Goal: Information Seeking & Learning: Learn about a topic

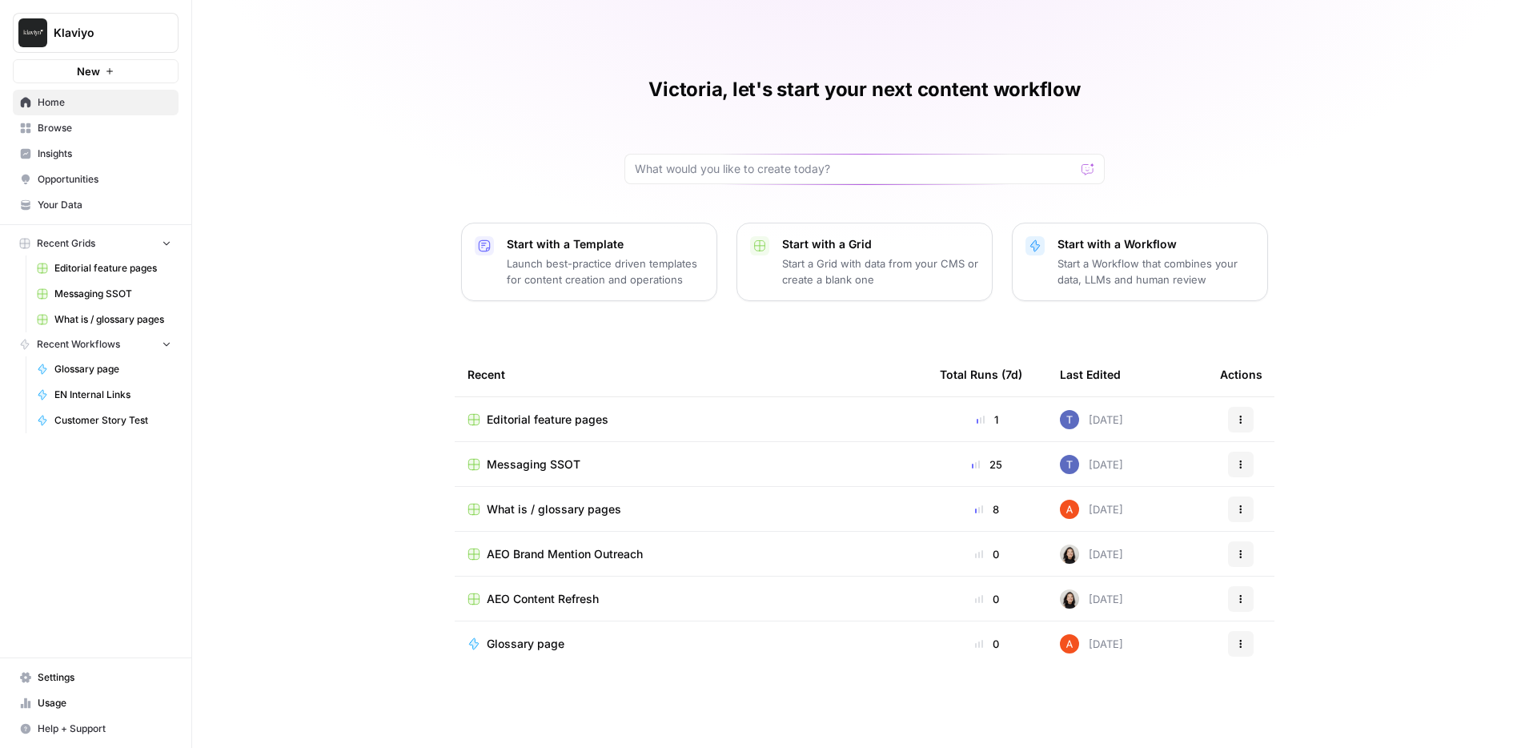
click at [79, 151] on span "Insights" at bounding box center [105, 153] width 134 height 14
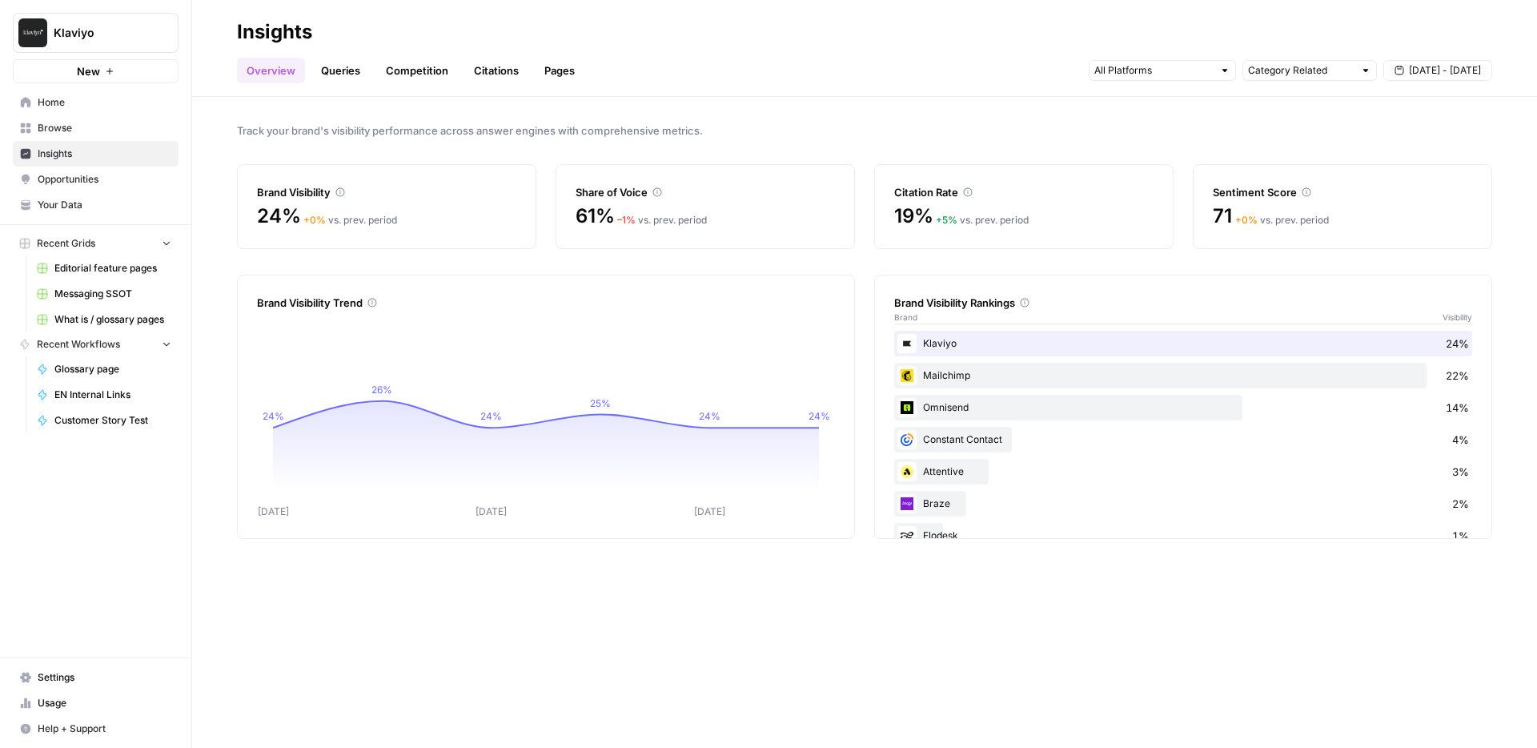
click at [349, 71] on link "Queries" at bounding box center [340, 71] width 58 height 26
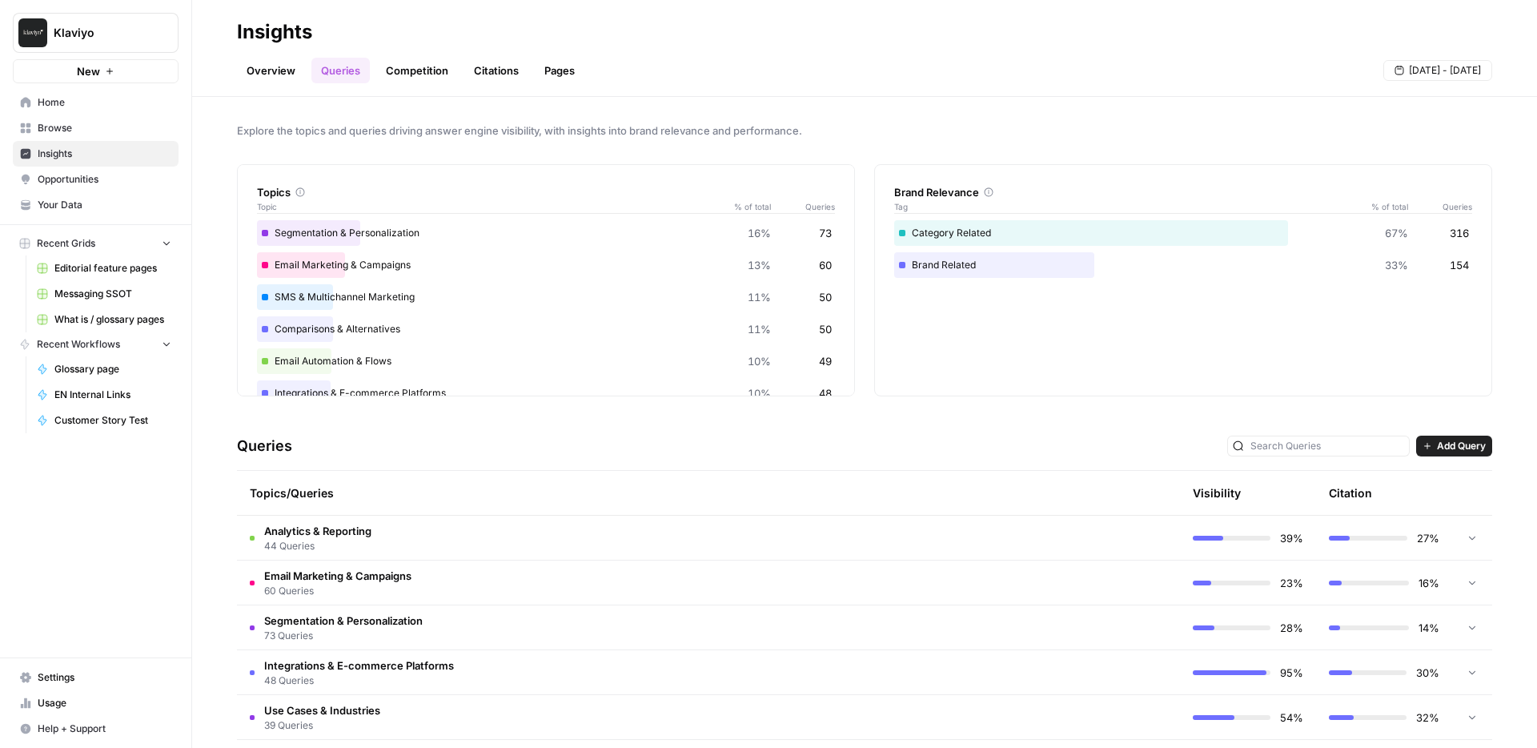
scroll to position [2, 0]
click at [374, 533] on td "Analytics & Reporting 44 Queries" at bounding box center [640, 536] width 807 height 44
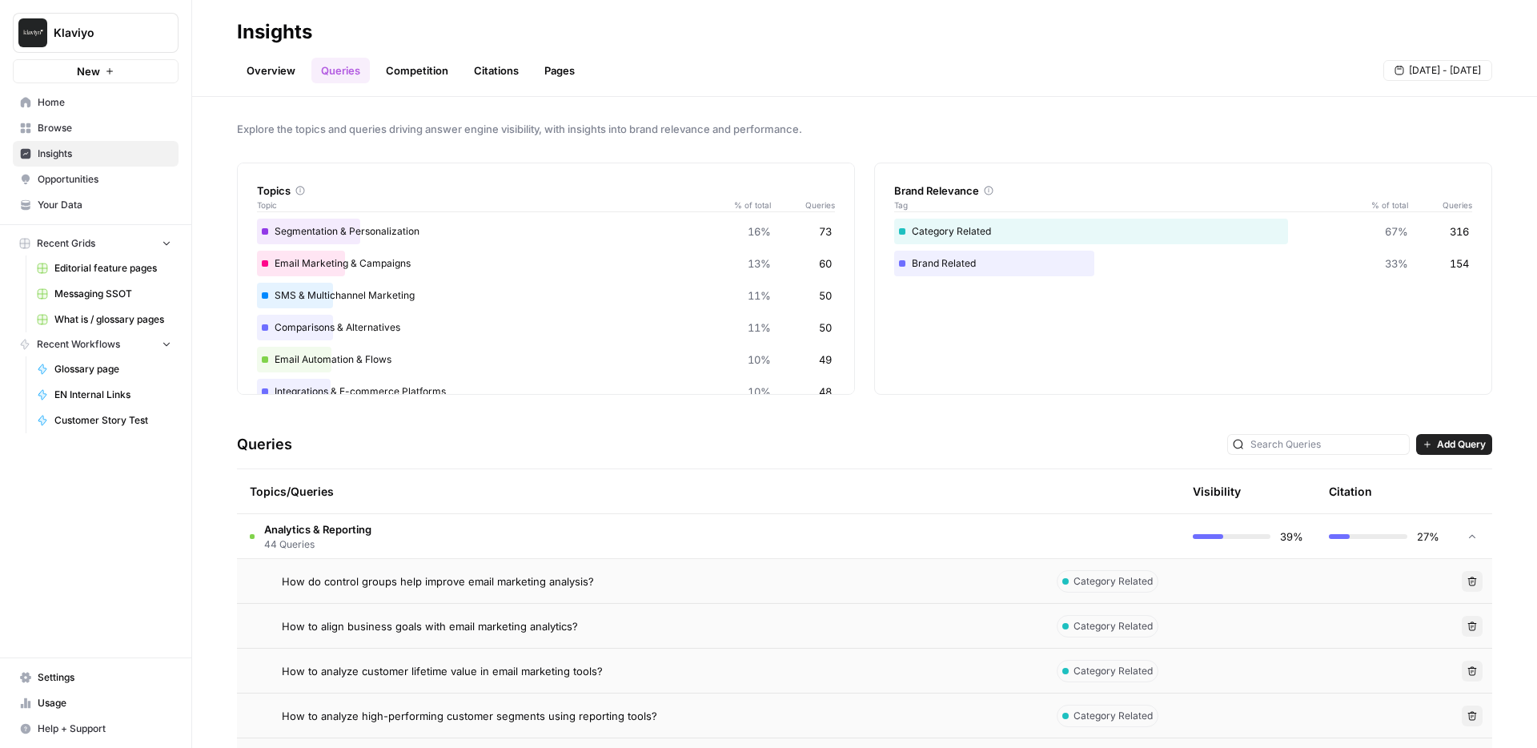
click at [720, 615] on td "How to align business goals with email marketing analytics?" at bounding box center [640, 625] width 807 height 44
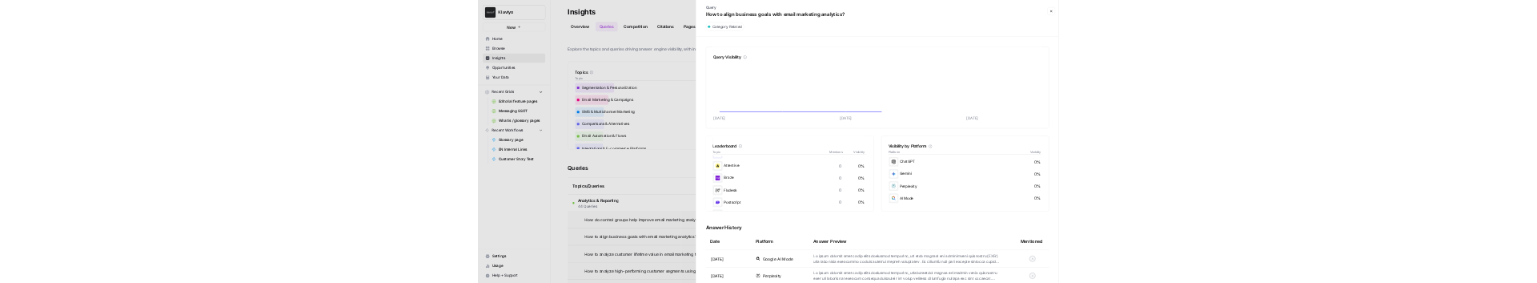
scroll to position [126, 0]
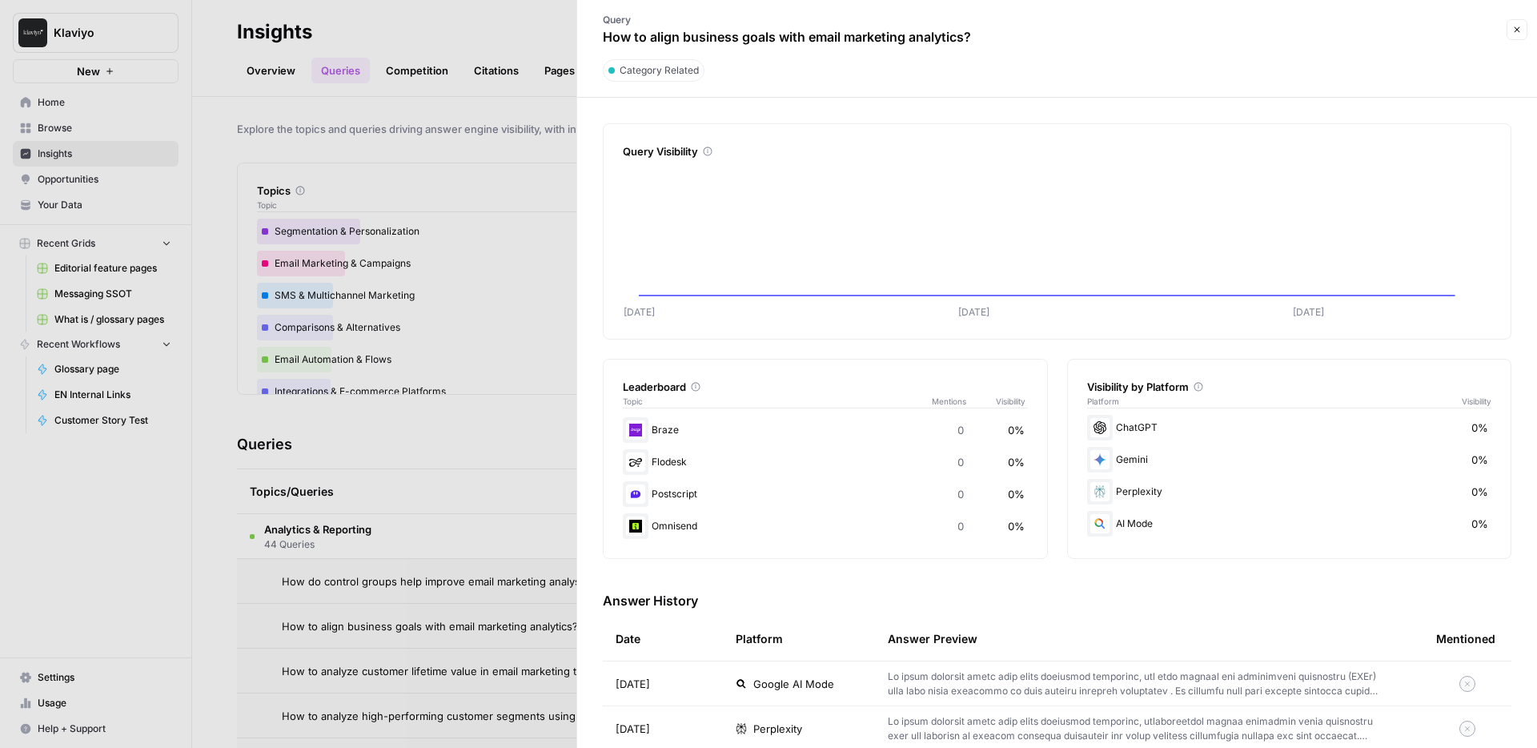
click at [779, 686] on span "Google AI Mode" at bounding box center [793, 684] width 81 height 16
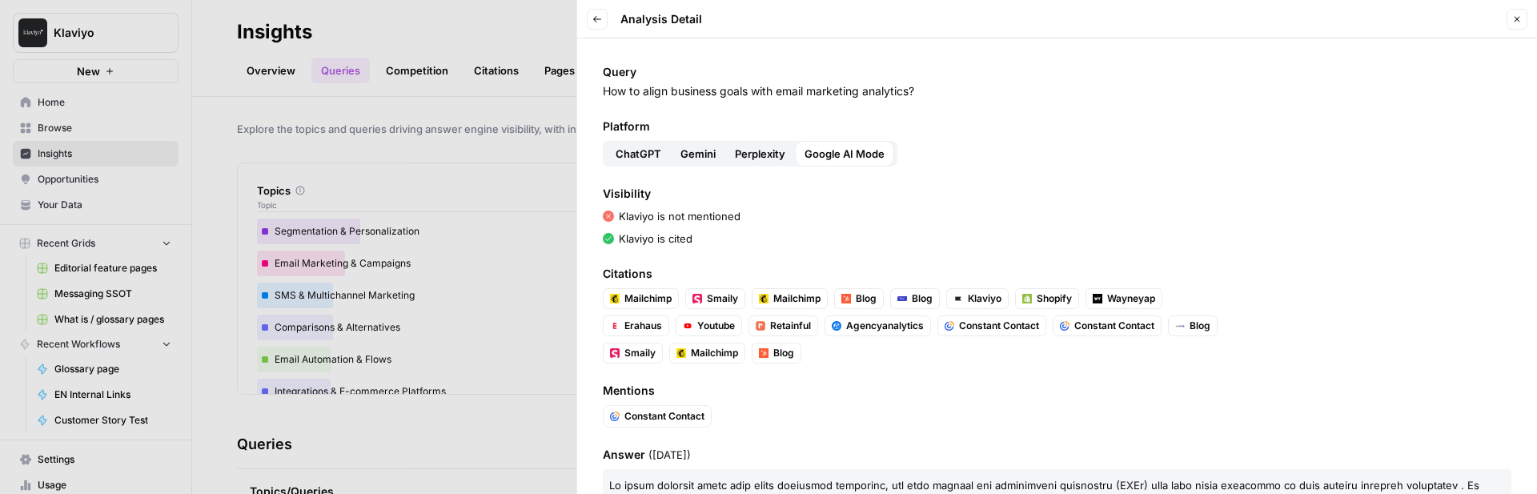
click at [287, 70] on div at bounding box center [768, 247] width 1537 height 494
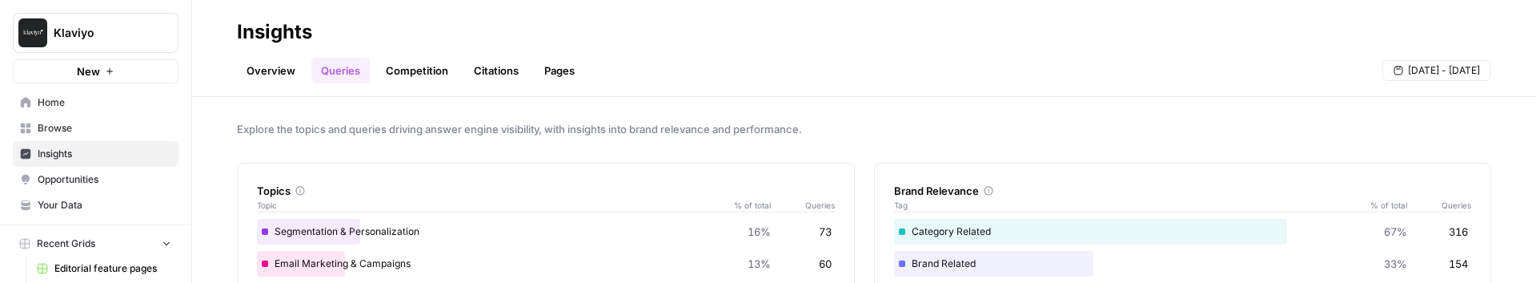
click at [410, 74] on link "Competition" at bounding box center [417, 71] width 82 height 26
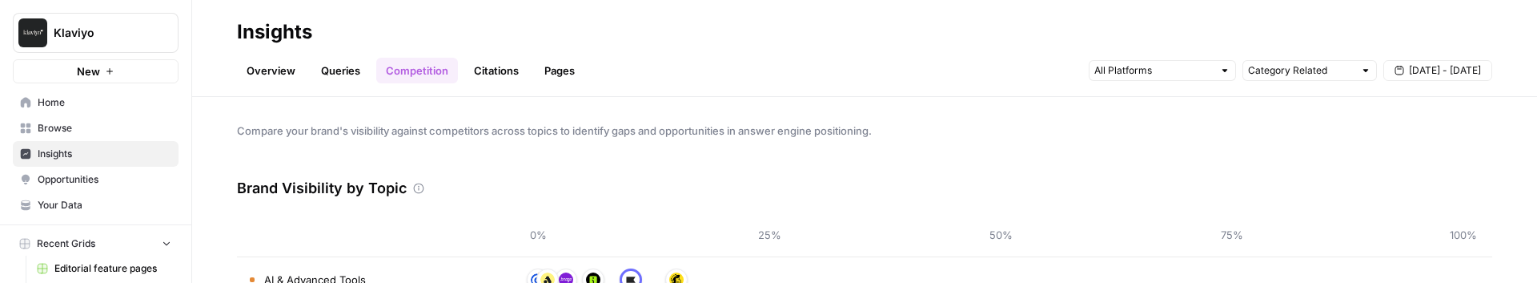
click at [291, 69] on link "Overview" at bounding box center [271, 71] width 68 height 26
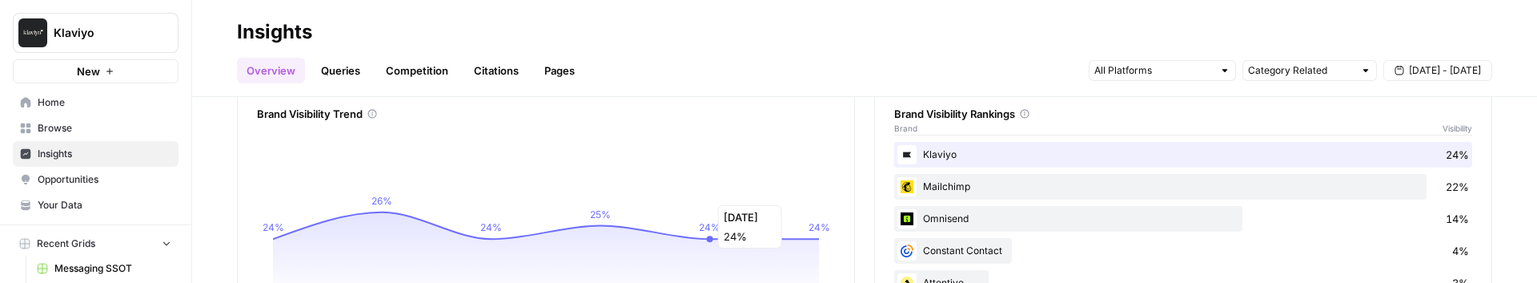
scroll to position [201, 0]
